Goal: Check status

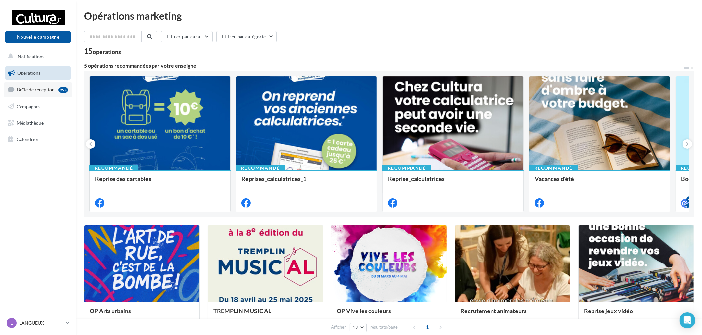
click at [22, 90] on span "Boîte de réception" at bounding box center [36, 90] width 38 height 6
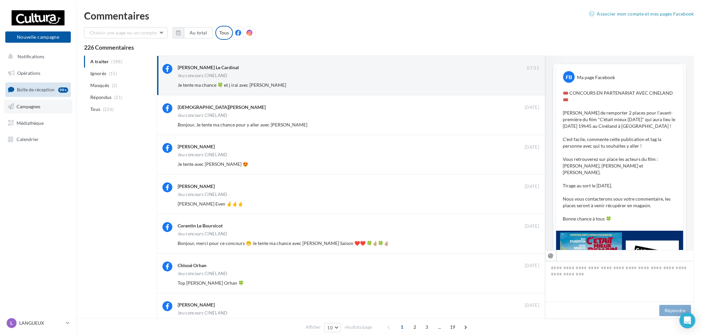
click at [27, 111] on link "Campagnes" at bounding box center [38, 107] width 68 height 14
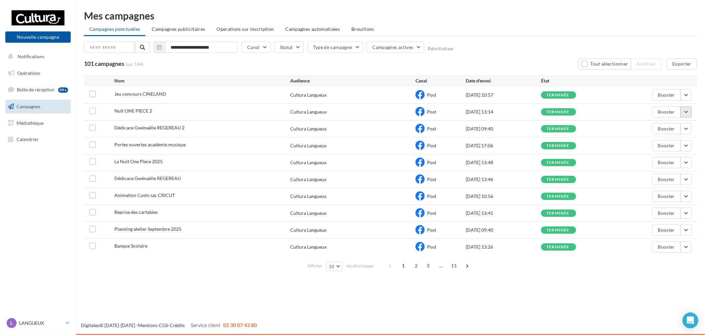
click at [681, 112] on button "button" at bounding box center [686, 111] width 11 height 11
click at [673, 126] on button "Voir les résultats" at bounding box center [659, 127] width 66 height 17
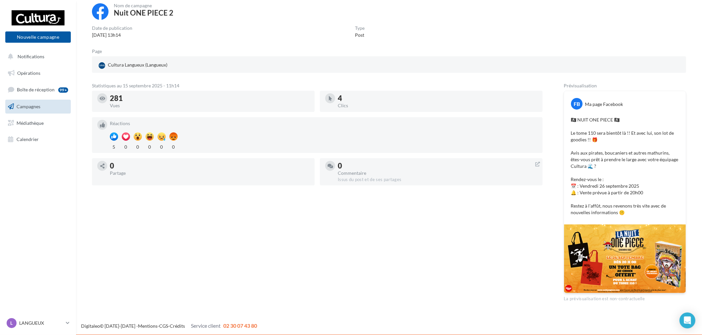
scroll to position [41, 0]
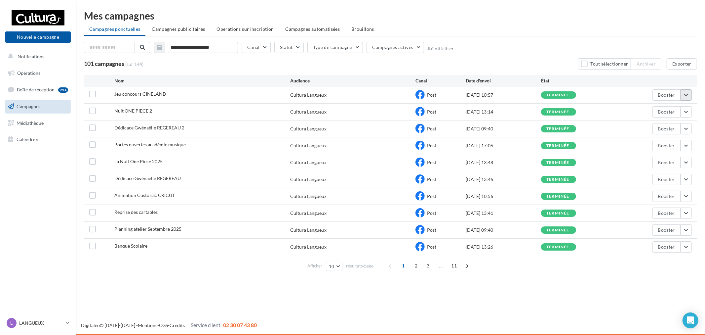
click at [687, 93] on button "button" at bounding box center [686, 94] width 11 height 11
click at [671, 106] on button "Voir les résultats" at bounding box center [659, 110] width 66 height 17
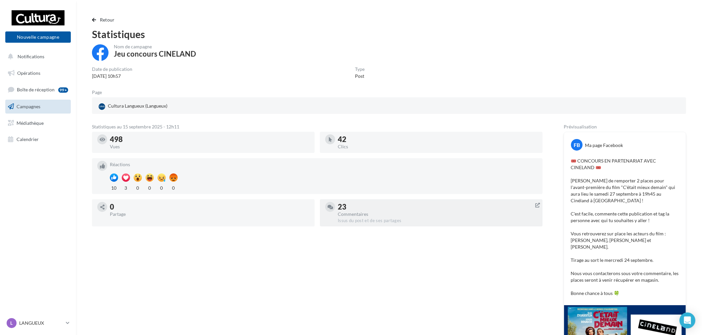
click at [381, 213] on div "Commentaires" at bounding box center [437, 214] width 199 height 5
